Goal: Task Accomplishment & Management: Complete application form

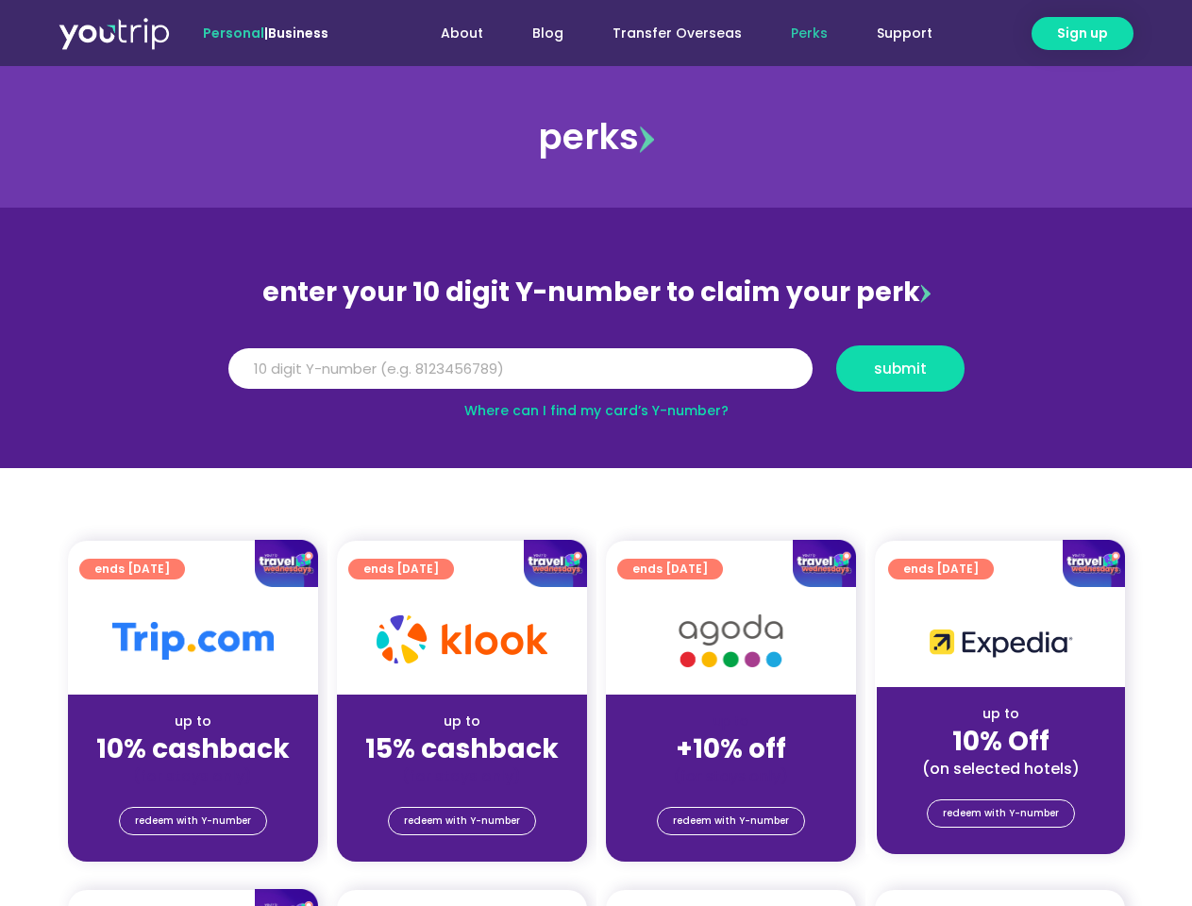
click at [596, 453] on section "enter your 10 digit Y-number to claim your perk Y Number submit Where can I fin…" at bounding box center [596, 338] width 1192 height 261
click at [1083, 33] on span "Sign up" at bounding box center [1082, 34] width 51 height 20
click at [597, 368] on input "Y Number" at bounding box center [520, 369] width 584 height 42
click at [900, 368] on span "submit" at bounding box center [900, 369] width 53 height 14
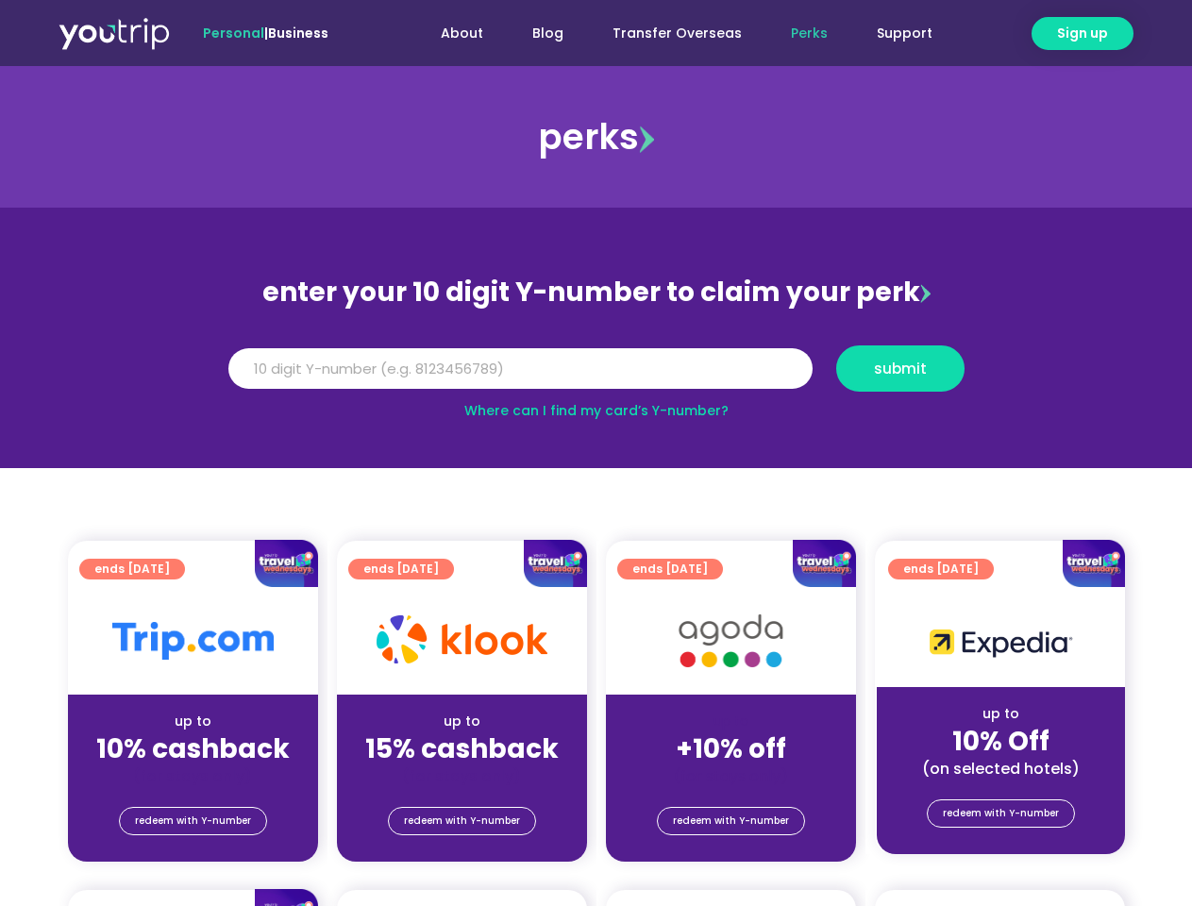
click at [901, 368] on span "submit" at bounding box center [900, 369] width 53 height 14
click at [900, 368] on span "submit" at bounding box center [900, 369] width 53 height 14
click at [193, 821] on span "redeem with Y-number" at bounding box center [193, 821] width 116 height 26
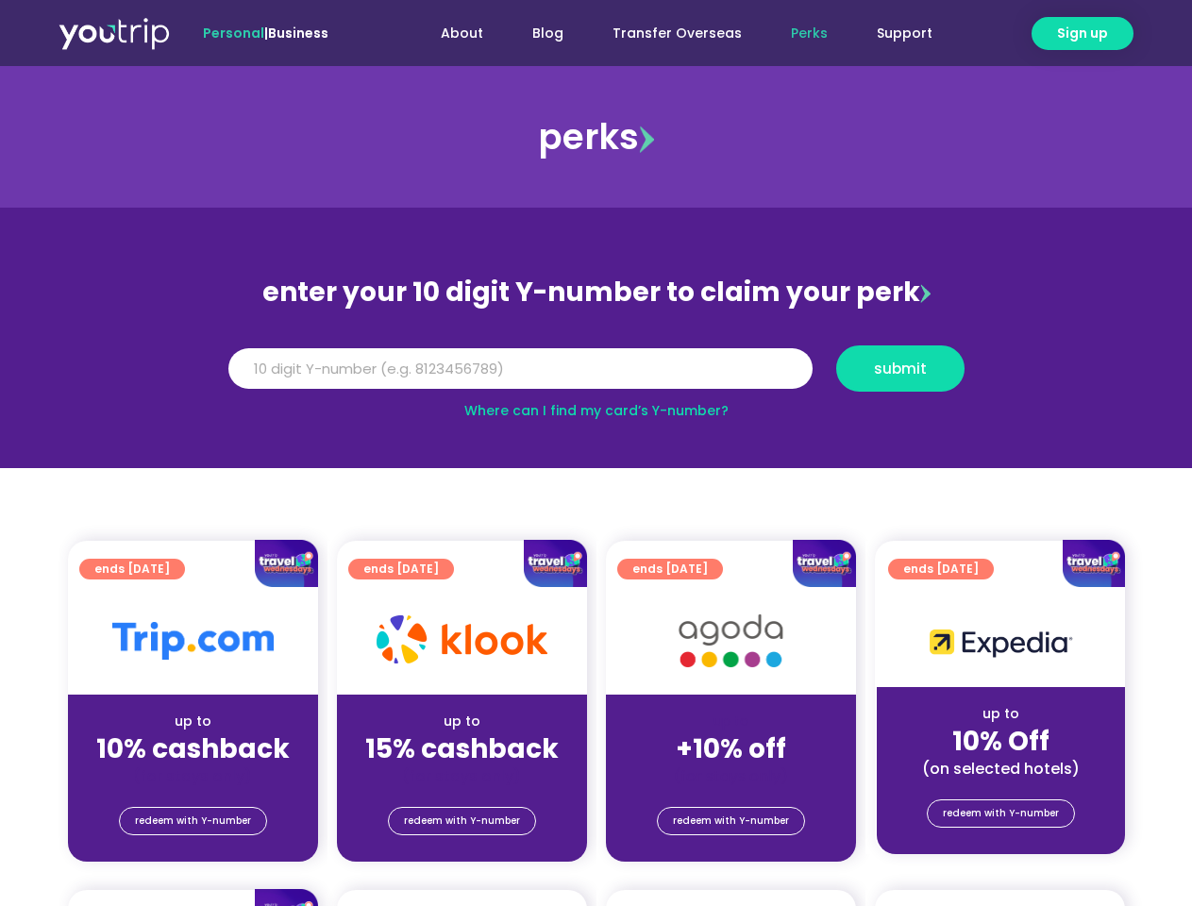
scroll to position [208, 0]
